Goal: Transaction & Acquisition: Purchase product/service

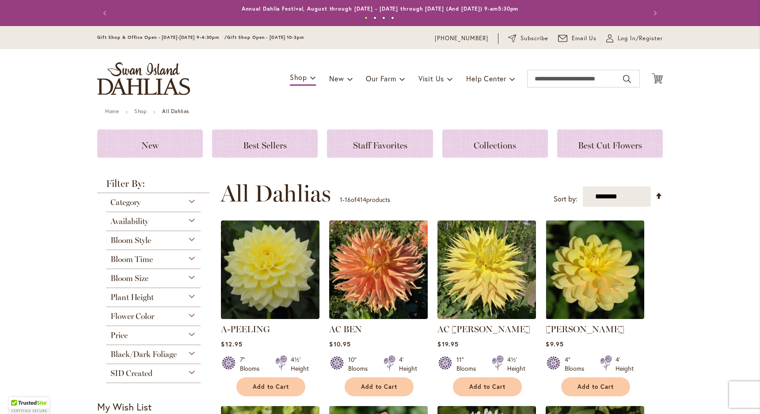
click at [187, 238] on div "Bloom Style" at bounding box center [153, 238] width 95 height 14
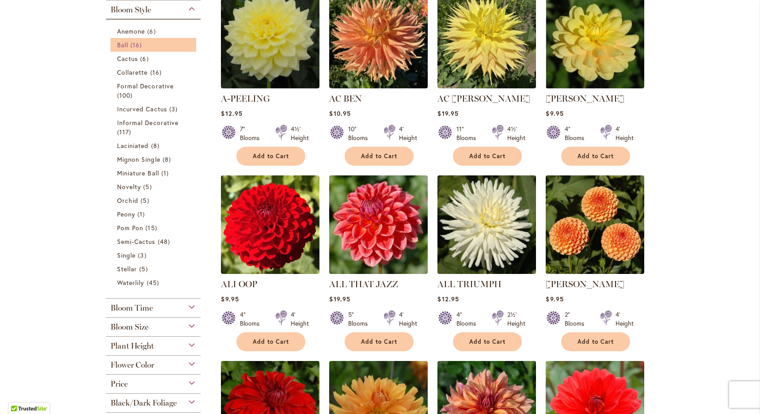
click at [131, 46] on span "16 items" at bounding box center [137, 44] width 14 height 9
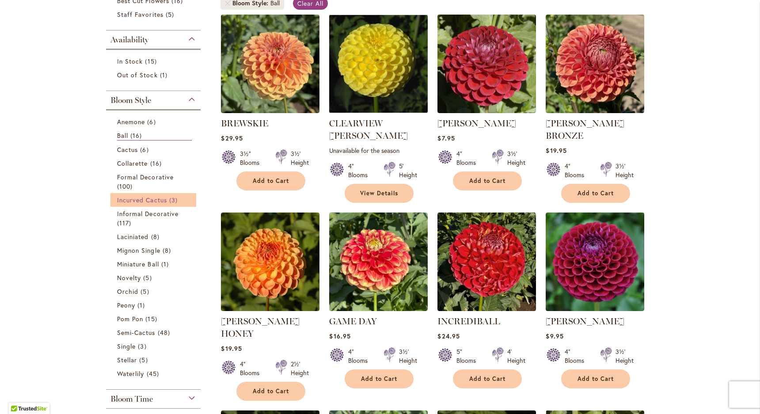
scroll to position [189, 0]
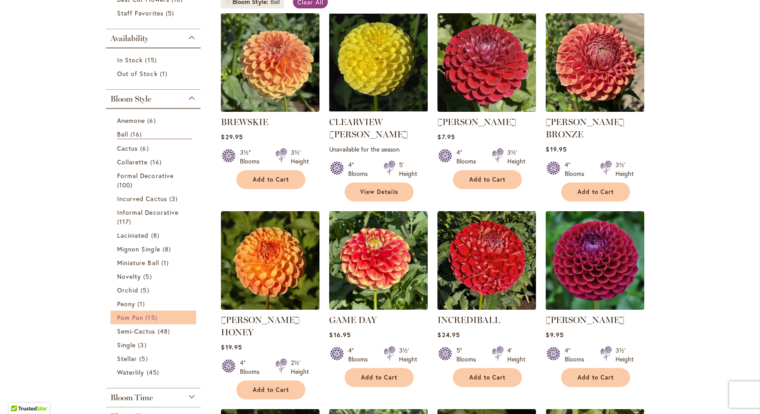
click at [153, 316] on span "15 items" at bounding box center [152, 317] width 14 height 9
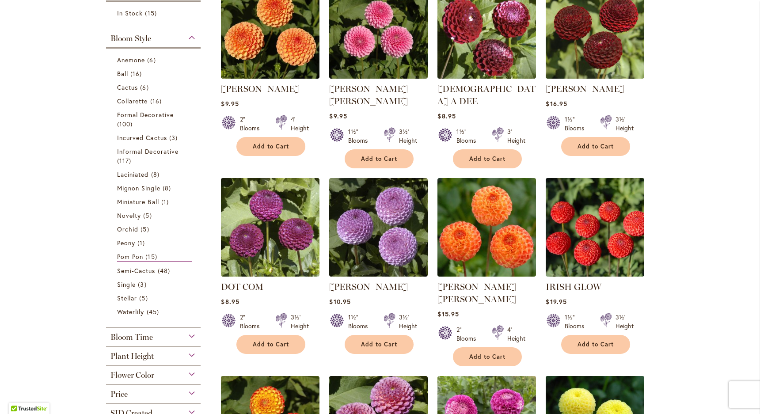
scroll to position [224, 0]
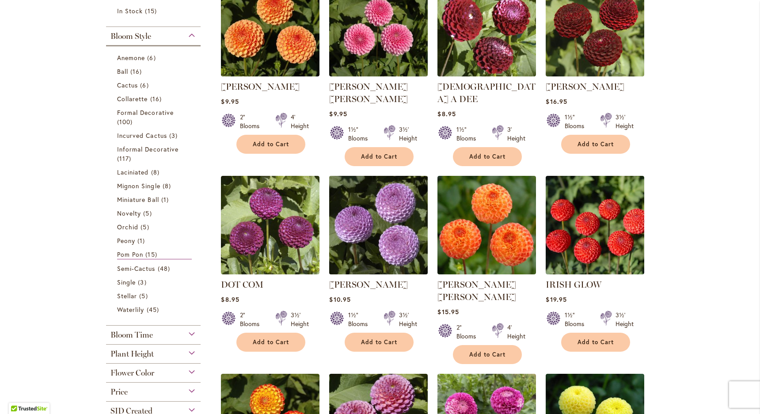
click at [377, 205] on img at bounding box center [378, 224] width 103 height 103
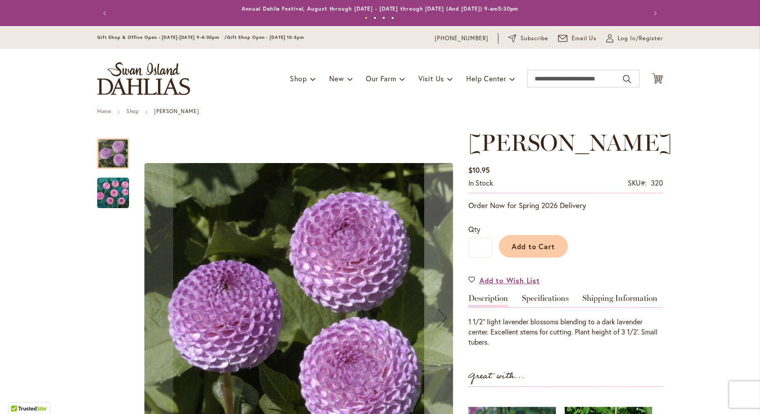
click at [106, 194] on img "FRANK HOLMES" at bounding box center [113, 193] width 32 height 32
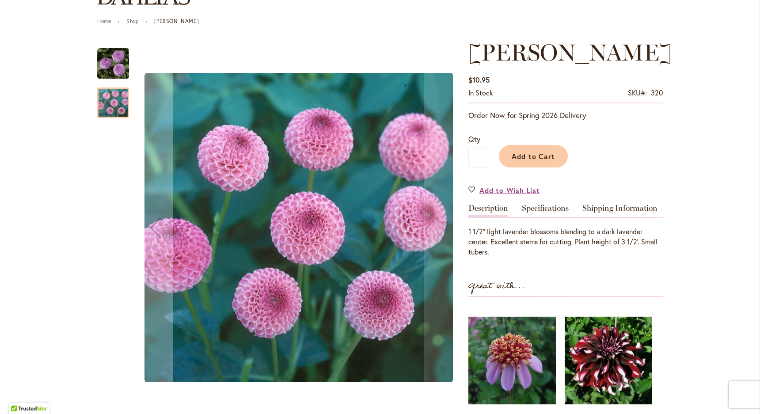
scroll to position [93, 0]
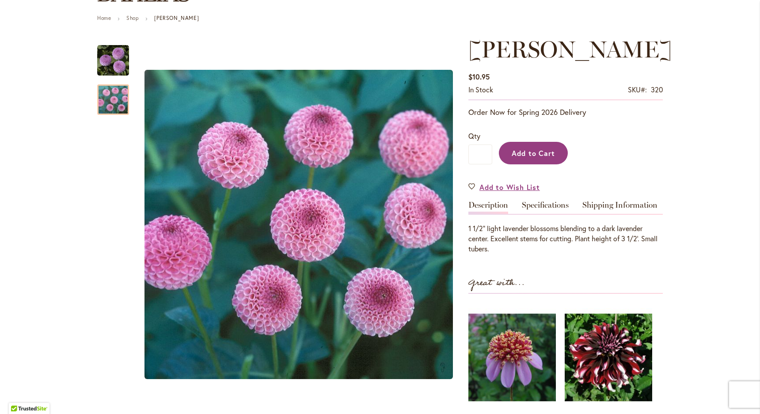
click at [533, 158] on button "Add to Cart" at bounding box center [533, 153] width 69 height 23
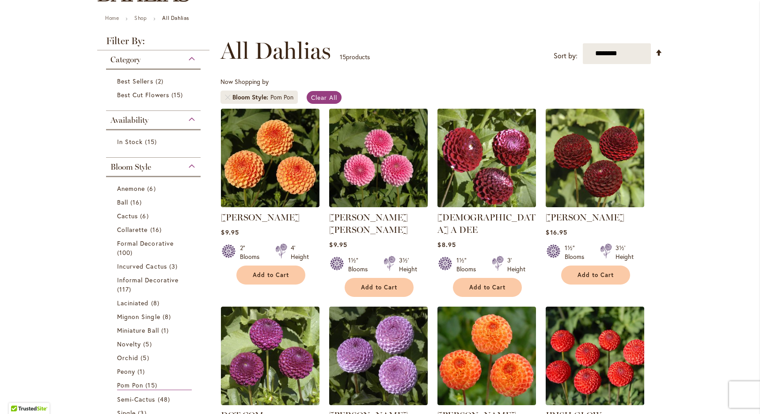
scroll to position [92, 0]
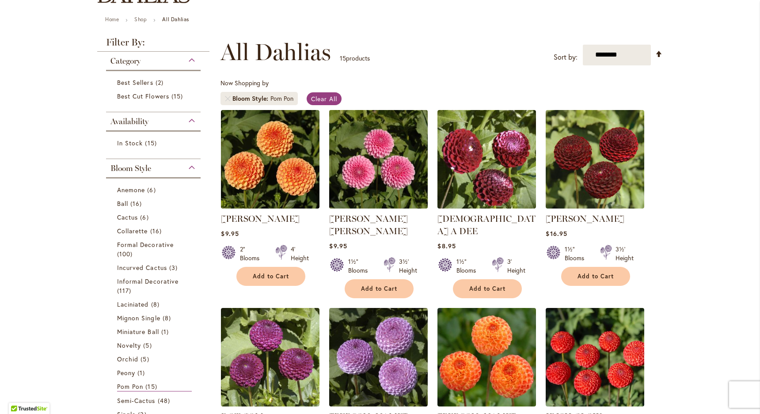
click at [368, 160] on img at bounding box center [378, 158] width 103 height 103
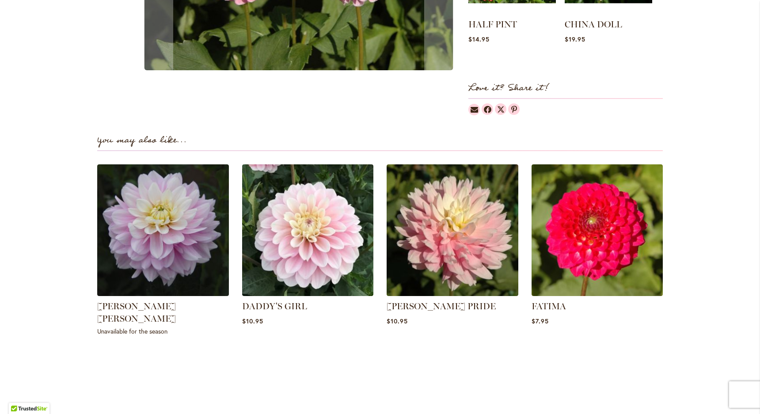
scroll to position [510, 0]
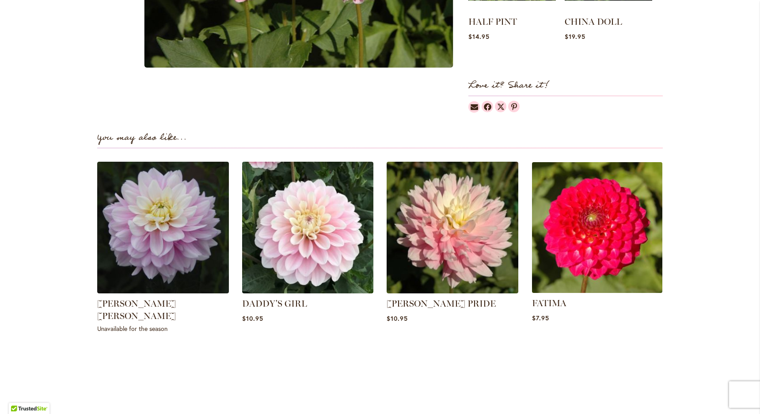
click at [567, 213] on img at bounding box center [596, 227] width 137 height 137
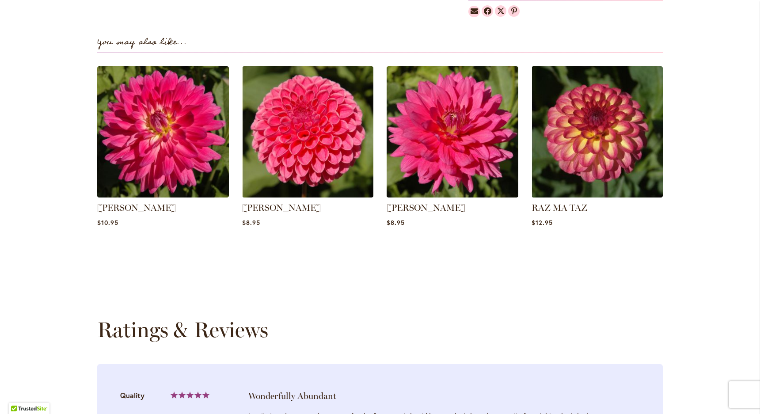
scroll to position [606, 0]
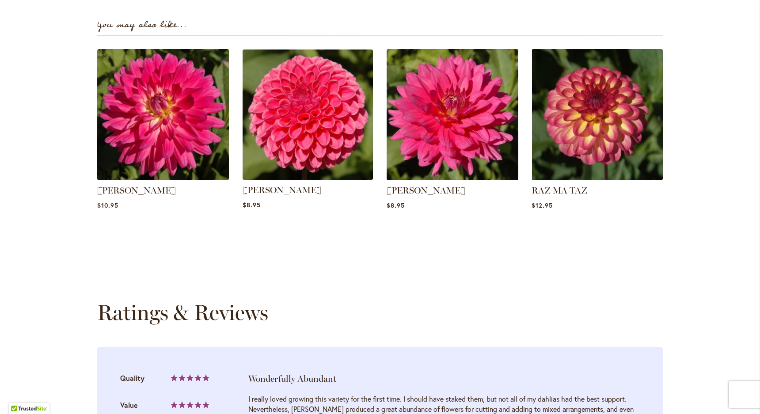
click at [347, 121] on img at bounding box center [307, 114] width 137 height 137
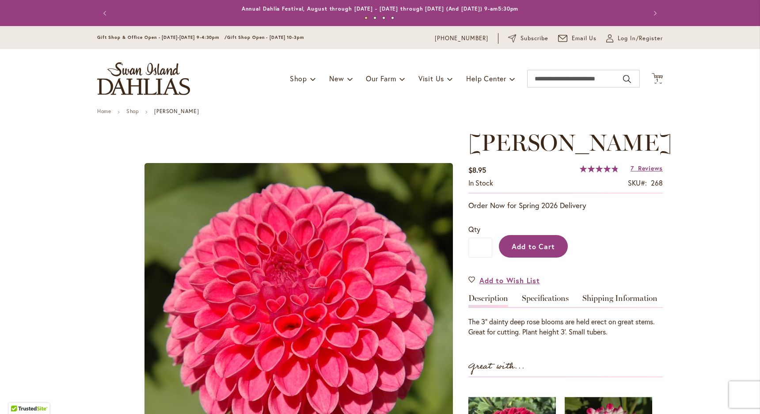
click at [557, 247] on button "Add to Cart" at bounding box center [533, 246] width 69 height 23
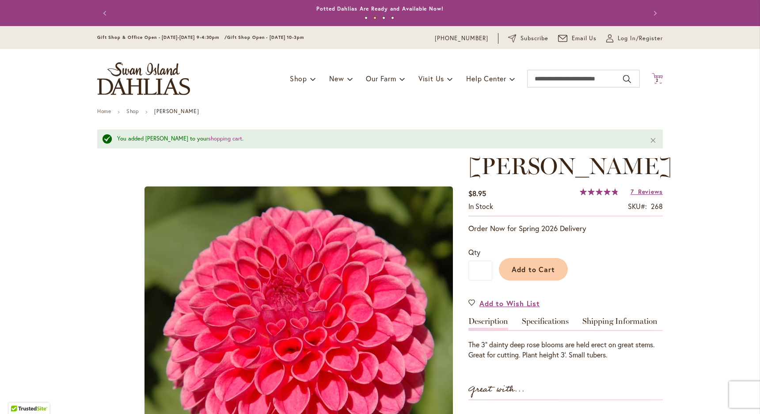
click at [658, 79] on span "2" at bounding box center [656, 80] width 3 height 6
